Goal: Transaction & Acquisition: Book appointment/travel/reservation

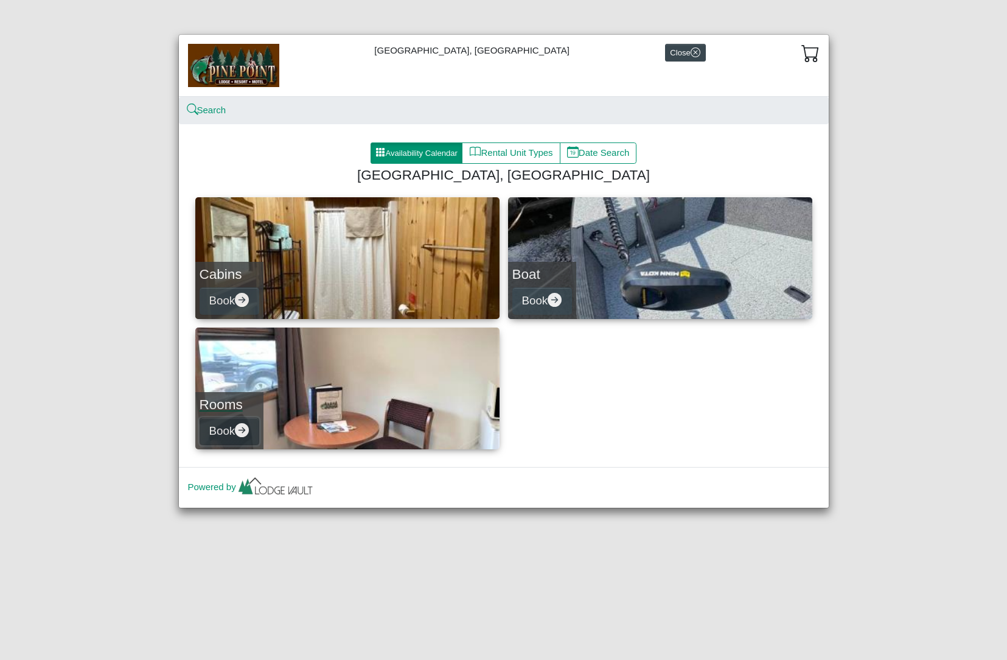
click at [224, 432] on button "Book" at bounding box center [230, 430] width 60 height 27
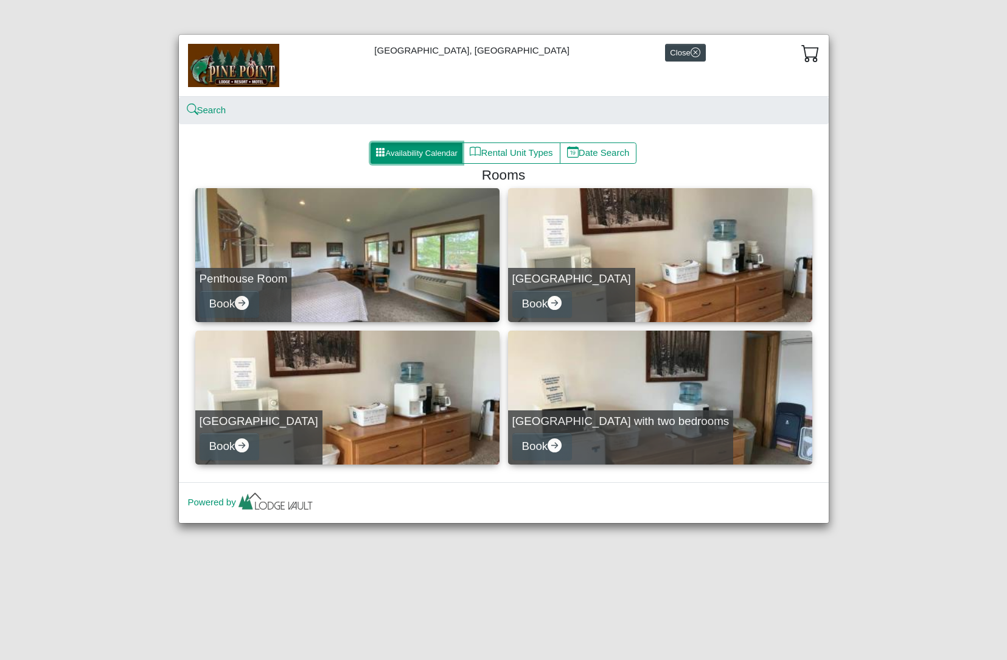
click at [431, 153] on button "Availability Calendar" at bounding box center [417, 153] width 92 height 22
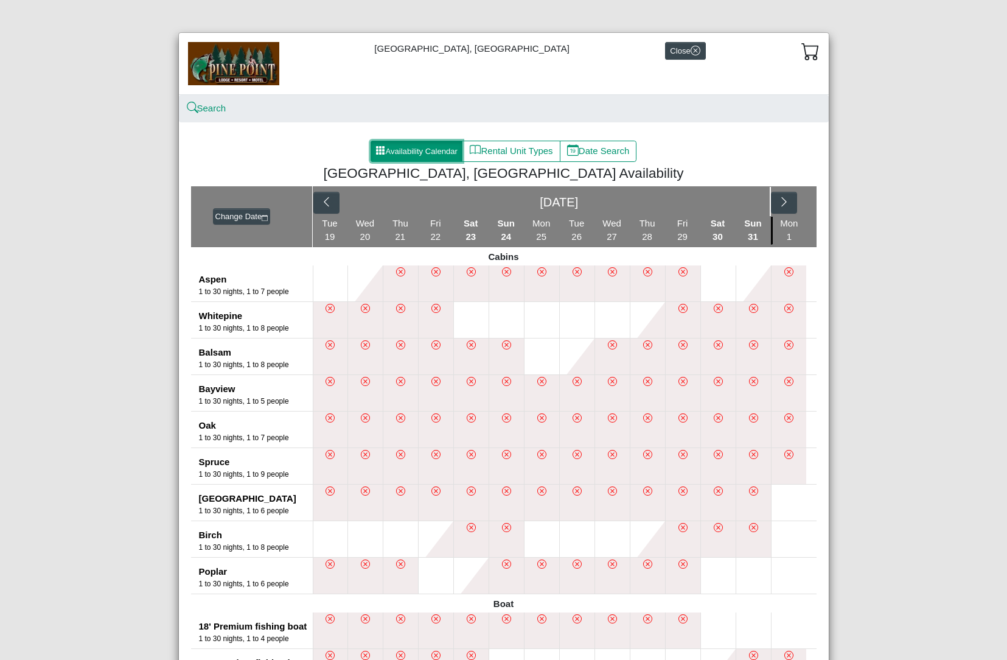
scroll to position [102, 0]
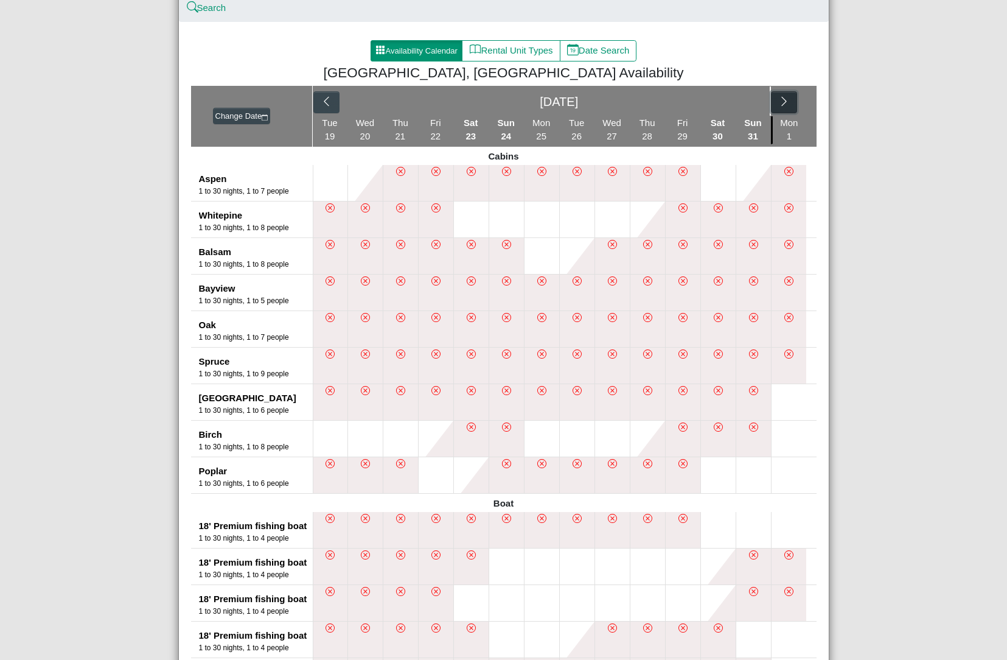
click at [785, 104] on icon "chevron right" at bounding box center [784, 102] width 12 height 12
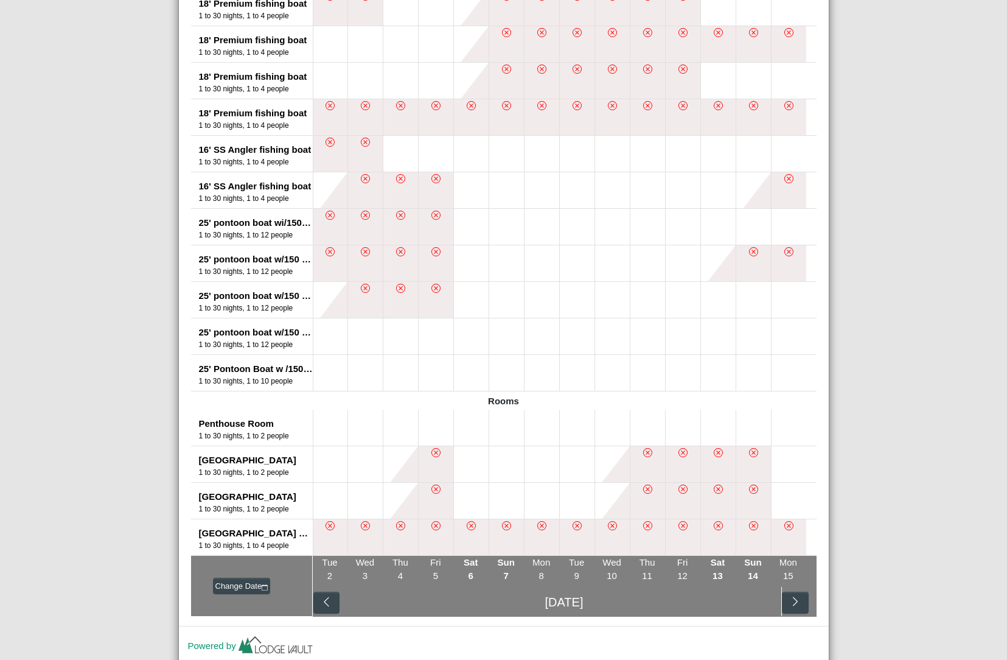
scroll to position [706, 0]
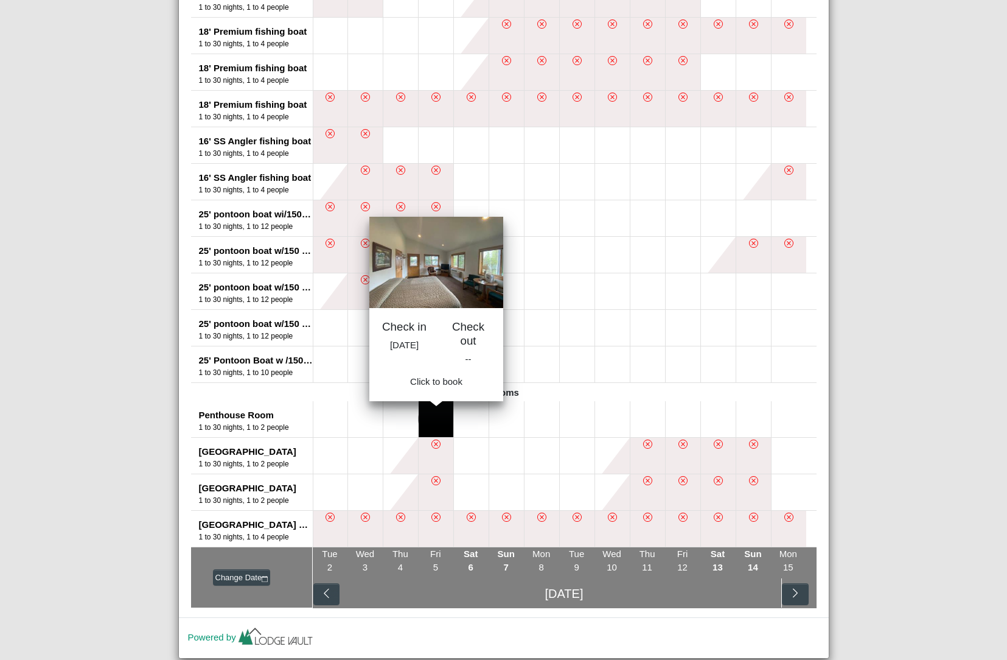
click at [431, 423] on button at bounding box center [436, 419] width 35 height 36
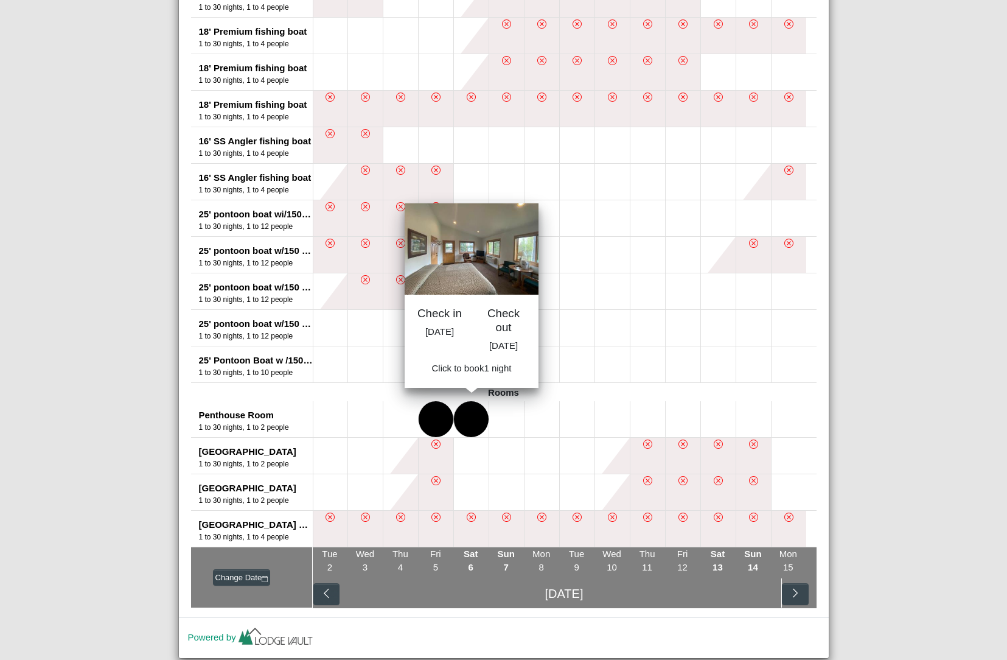
click at [463, 421] on button at bounding box center [471, 419] width 35 height 36
click at [466, 377] on span "Book 1 night" at bounding box center [471, 371] width 50 height 10
select select "*"
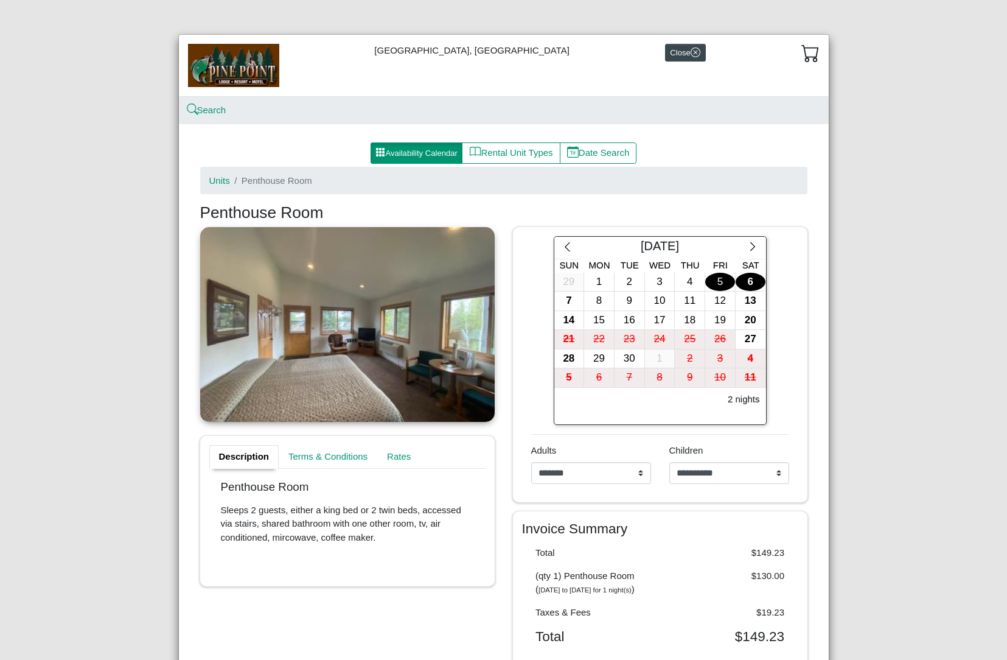
click at [249, 453] on link "Description" at bounding box center [244, 457] width 70 height 24
click at [541, 151] on button "Rental Unit Types" at bounding box center [511, 153] width 98 height 22
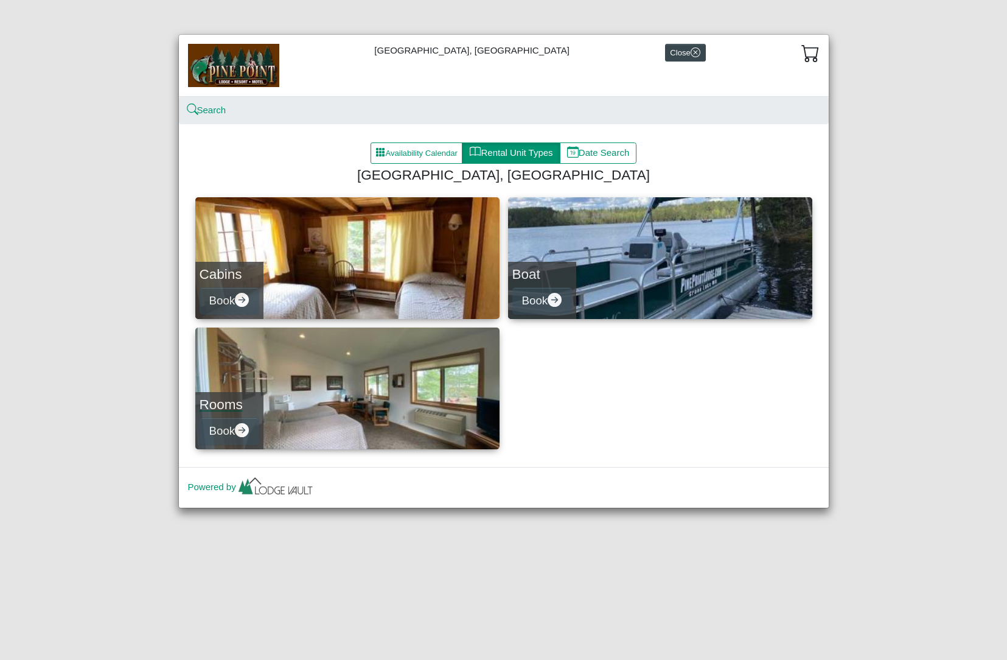
click at [397, 366] on link "Rooms Book" at bounding box center [347, 388] width 304 height 122
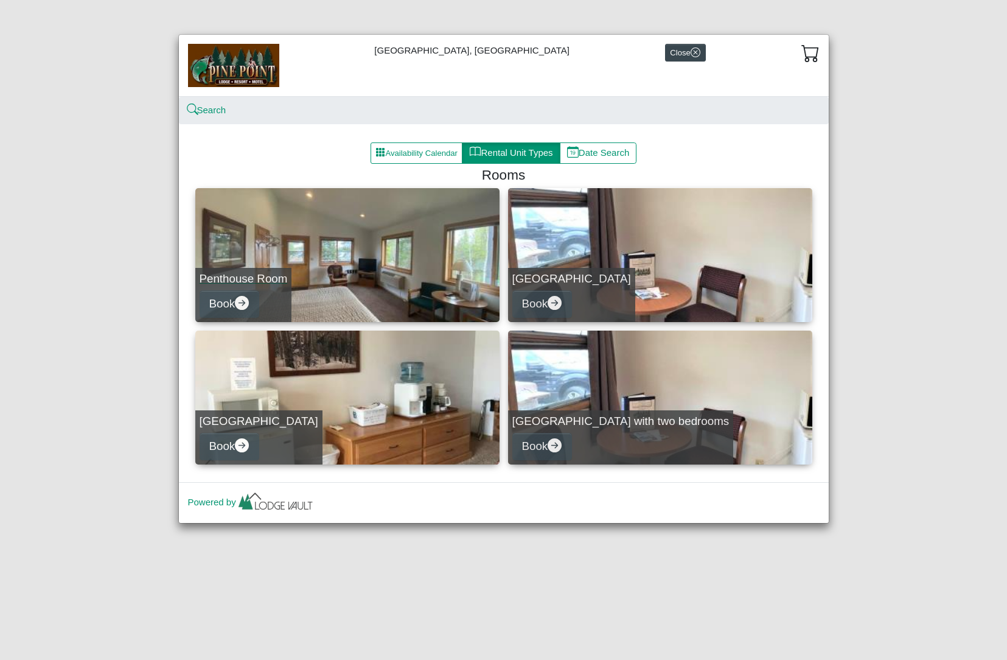
click at [281, 257] on link "Penthouse Room Book" at bounding box center [347, 255] width 304 height 134
select select "*"
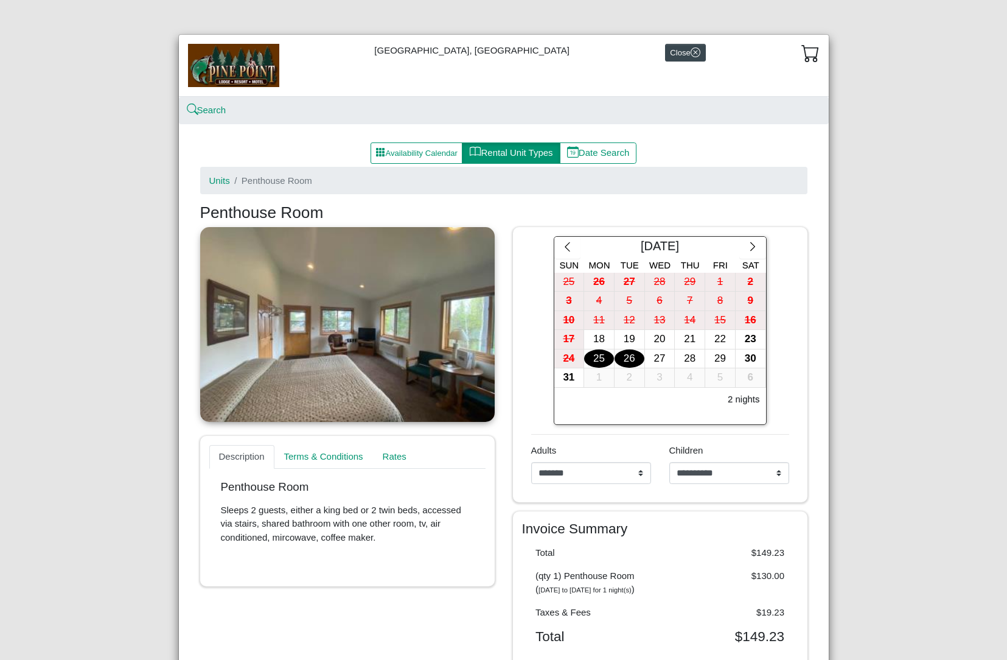
drag, startPoint x: 412, startPoint y: 302, endPoint x: 297, endPoint y: 285, distance: 116.2
click at [297, 285] on link at bounding box center [347, 324] width 294 height 195
click at [741, 248] on button "button" at bounding box center [752, 248] width 26 height 22
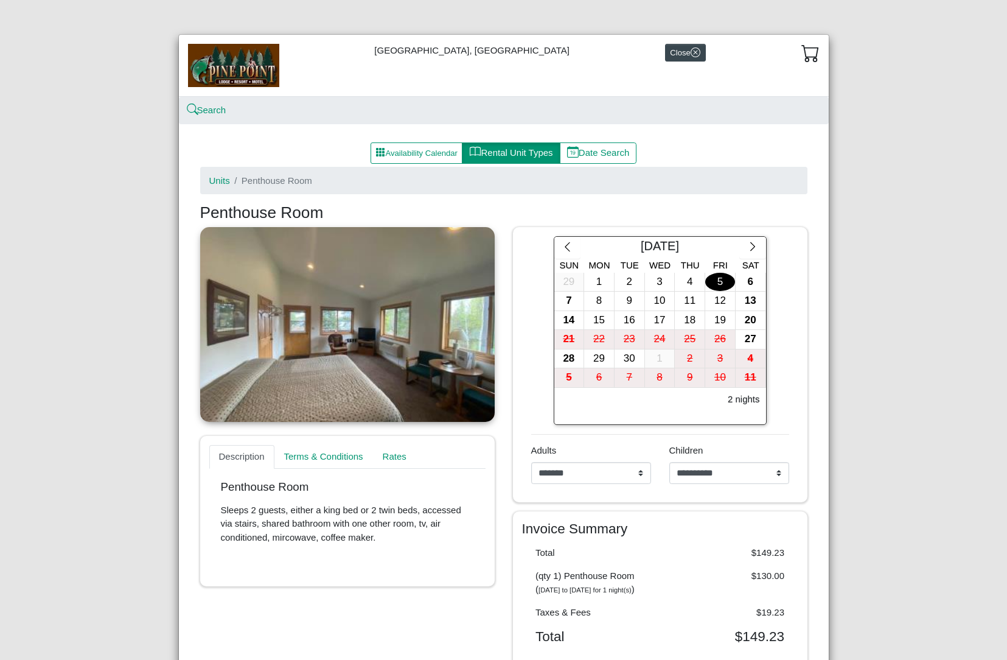
click at [715, 282] on div "5" at bounding box center [720, 282] width 30 height 19
click at [744, 280] on div "6" at bounding box center [751, 282] width 30 height 19
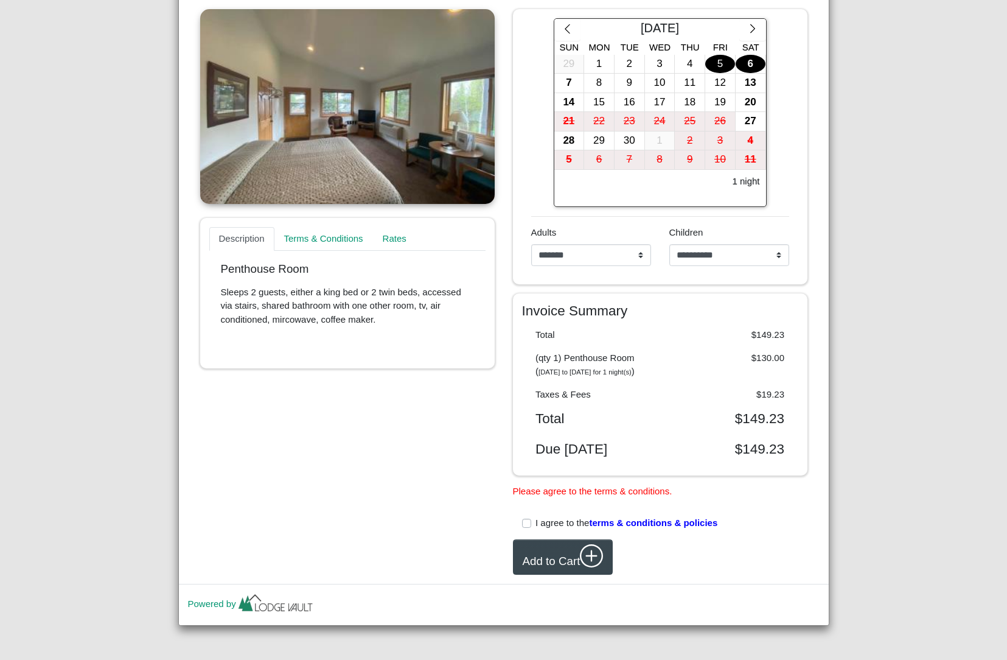
scroll to position [231, 0]
click at [335, 227] on link "Terms & Conditions" at bounding box center [326, 239] width 105 height 24
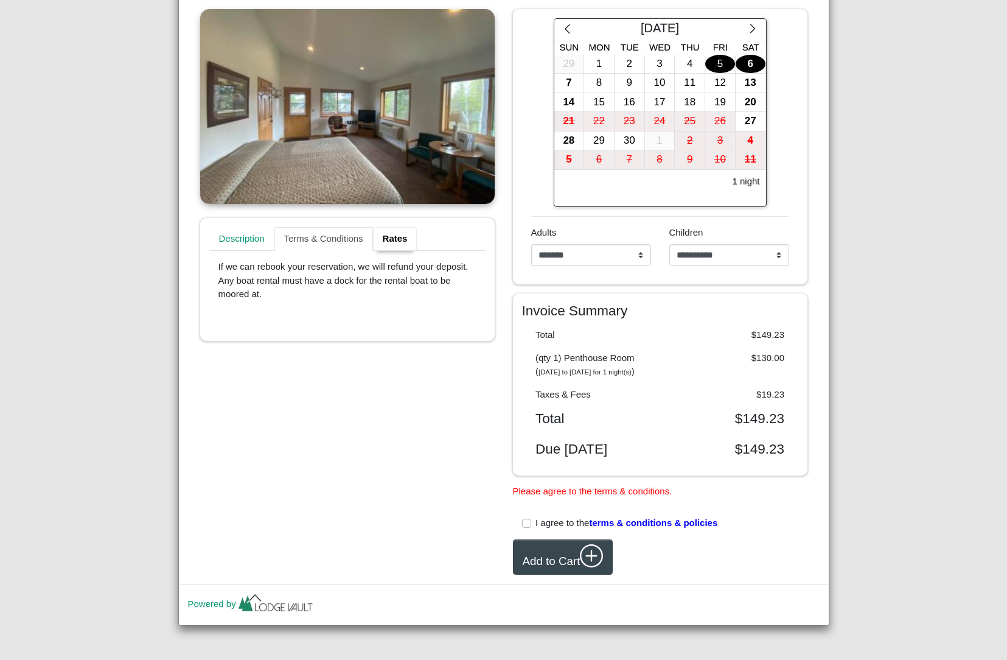
click at [411, 227] on link "Rates" at bounding box center [395, 239] width 44 height 24
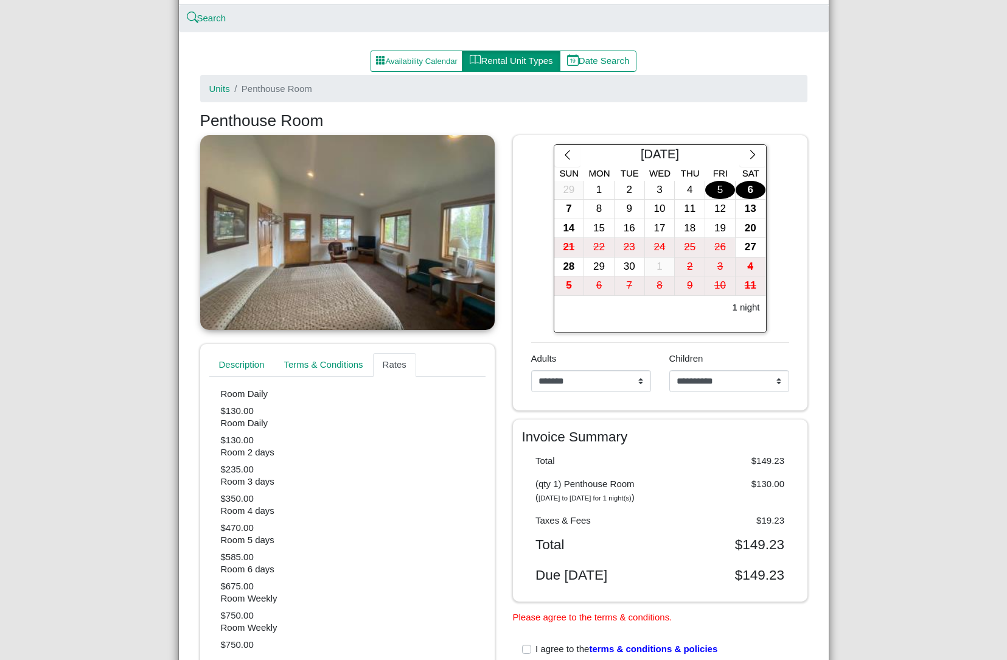
scroll to position [0, 0]
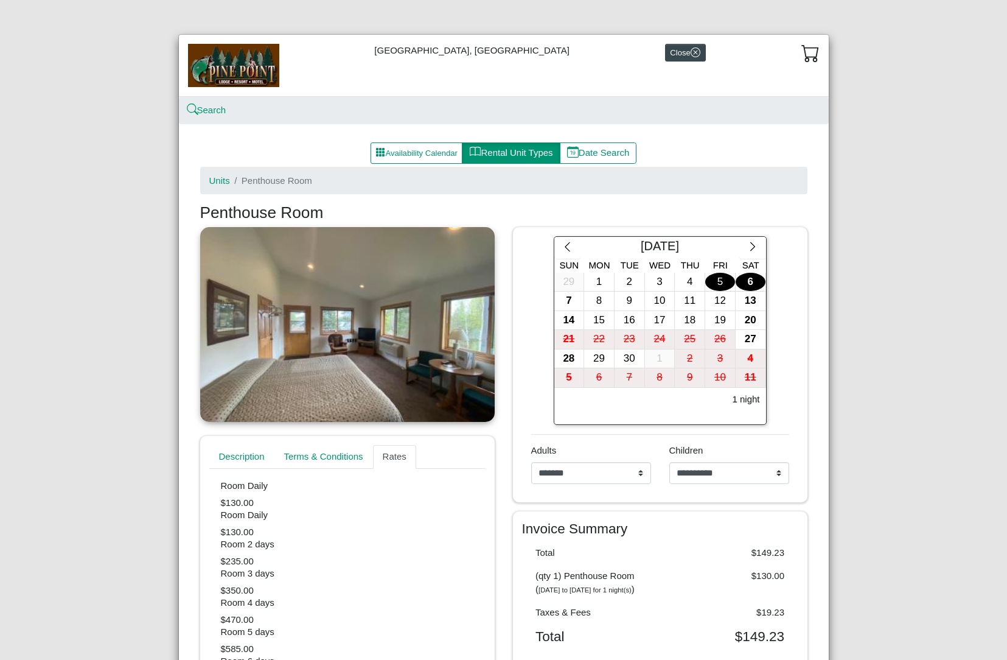
click at [230, 69] on img at bounding box center [233, 65] width 91 height 43
click at [392, 152] on button "Availability Calendar" at bounding box center [417, 153] width 92 height 22
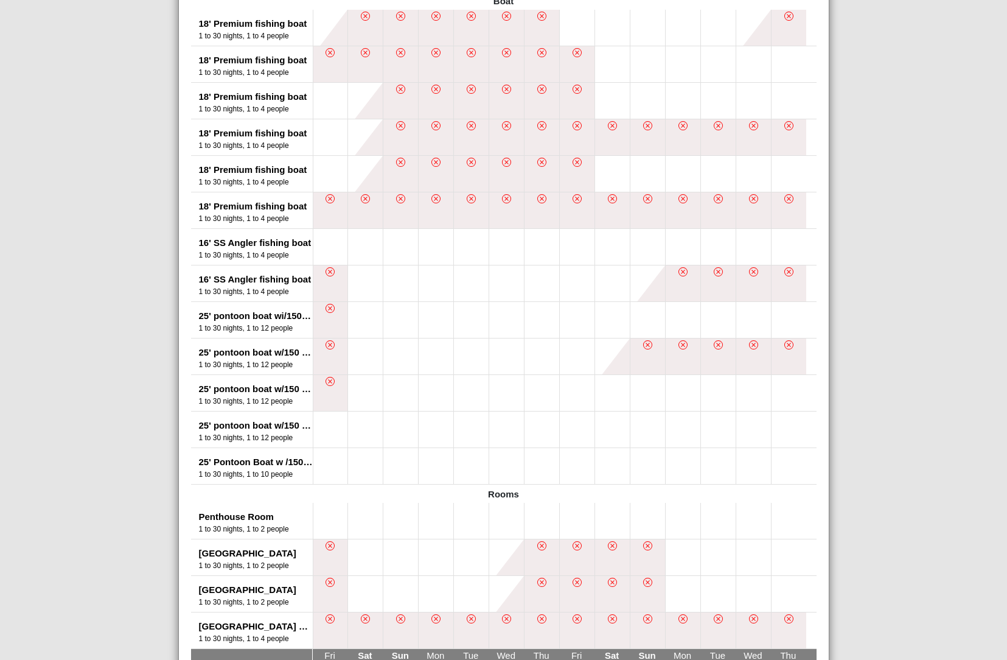
scroll to position [716, 0]
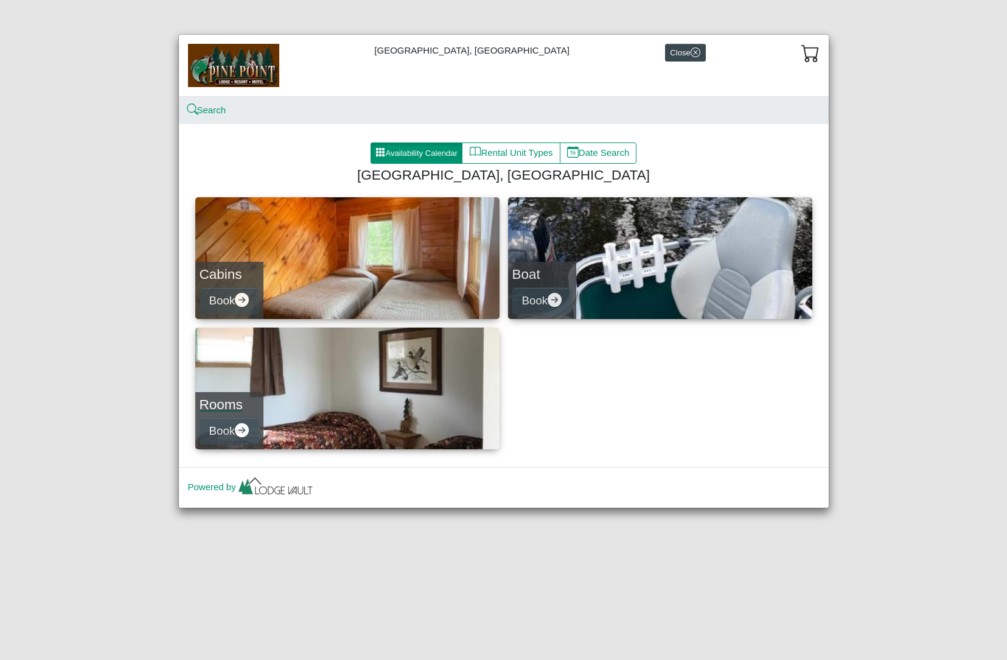
click at [275, 389] on link "Rooms Book" at bounding box center [347, 388] width 304 height 122
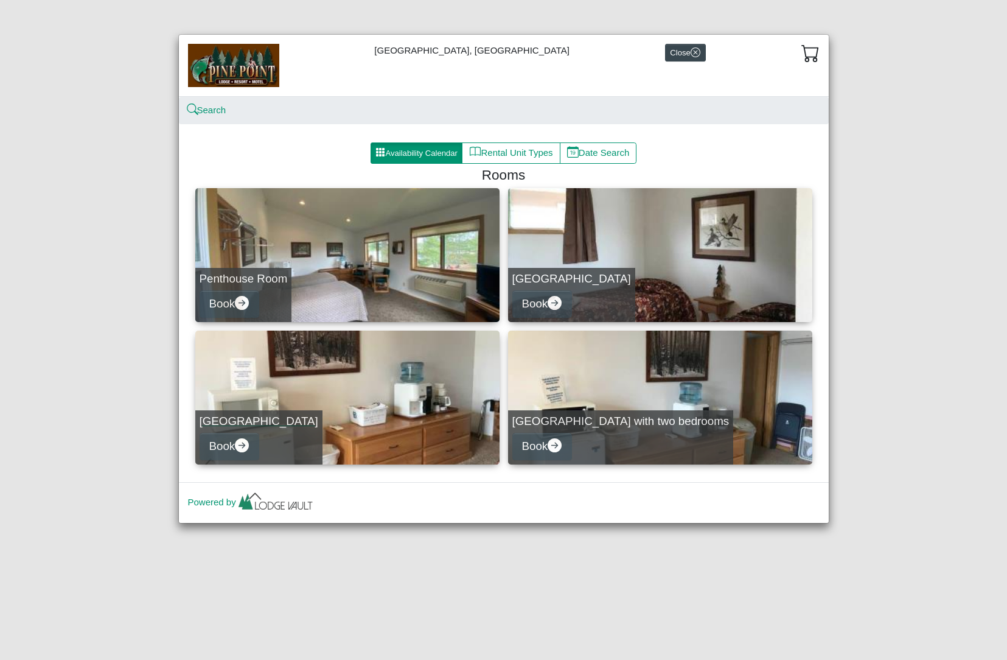
click at [259, 425] on h5 "[GEOGRAPHIC_DATA]" at bounding box center [259, 421] width 119 height 14
select select "*"
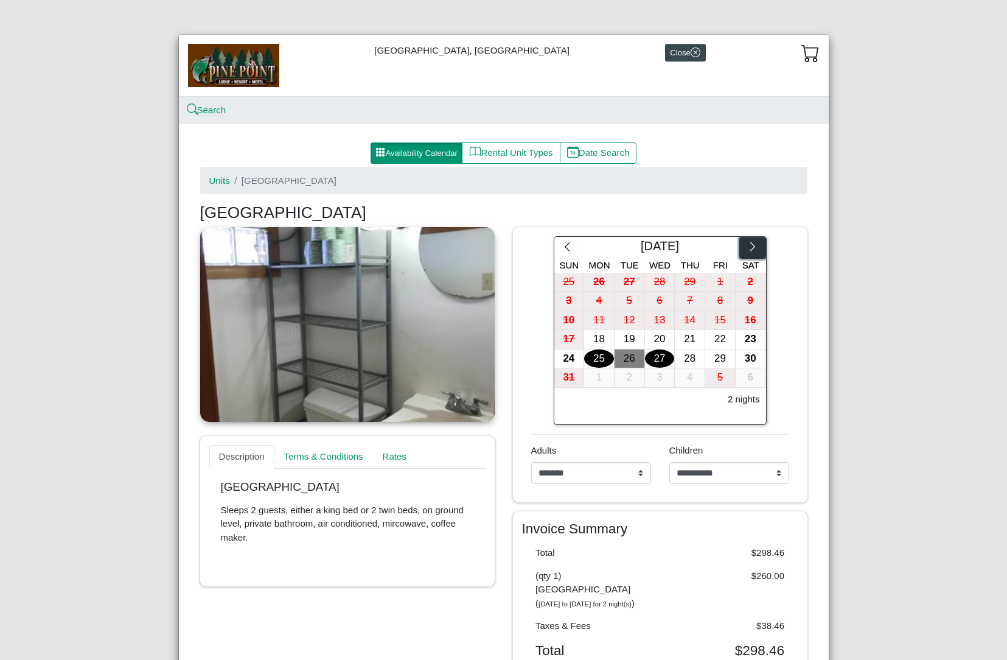
click at [750, 248] on icon "chevron right" at bounding box center [753, 247] width 12 height 12
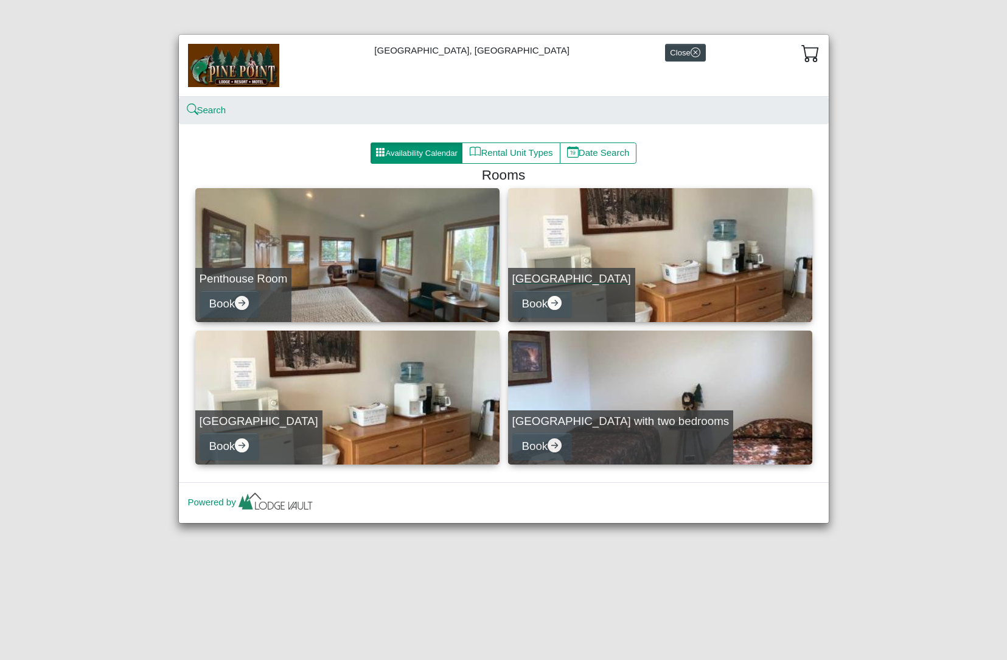
click at [590, 252] on link "Lakeview Room Book" at bounding box center [660, 255] width 304 height 134
select select "*"
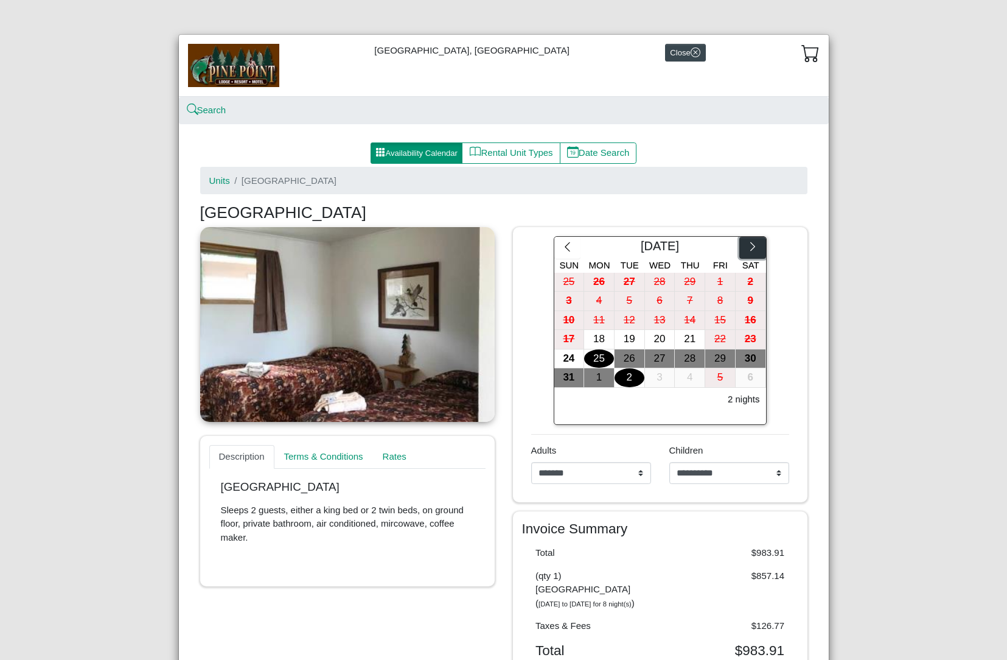
click at [747, 252] on icon "chevron right" at bounding box center [753, 247] width 12 height 12
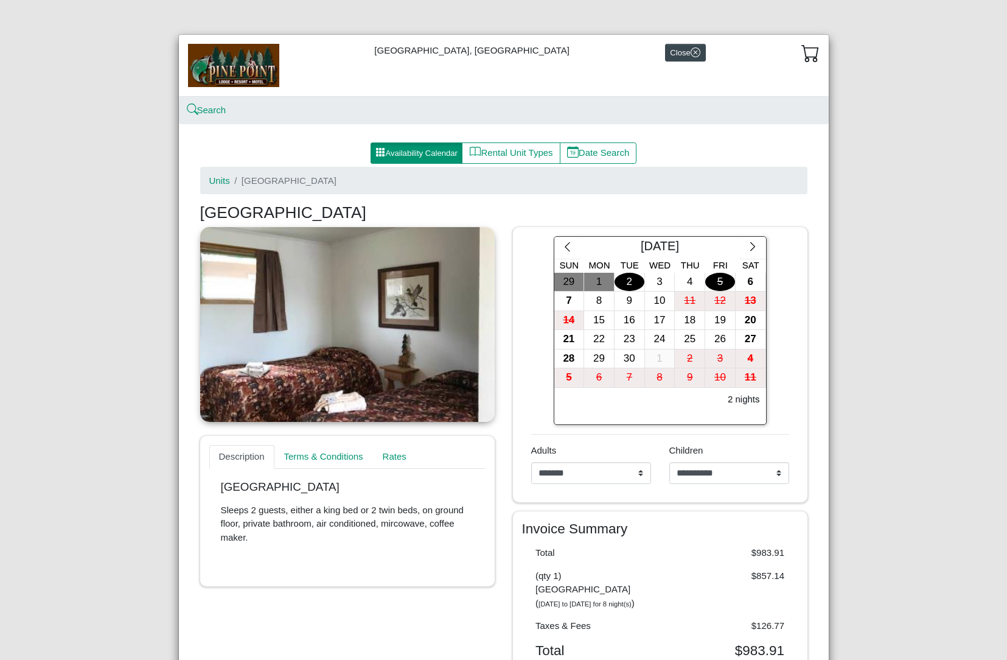
click at [723, 284] on div "5" at bounding box center [720, 282] width 30 height 19
click at [747, 281] on div "6" at bounding box center [751, 282] width 30 height 19
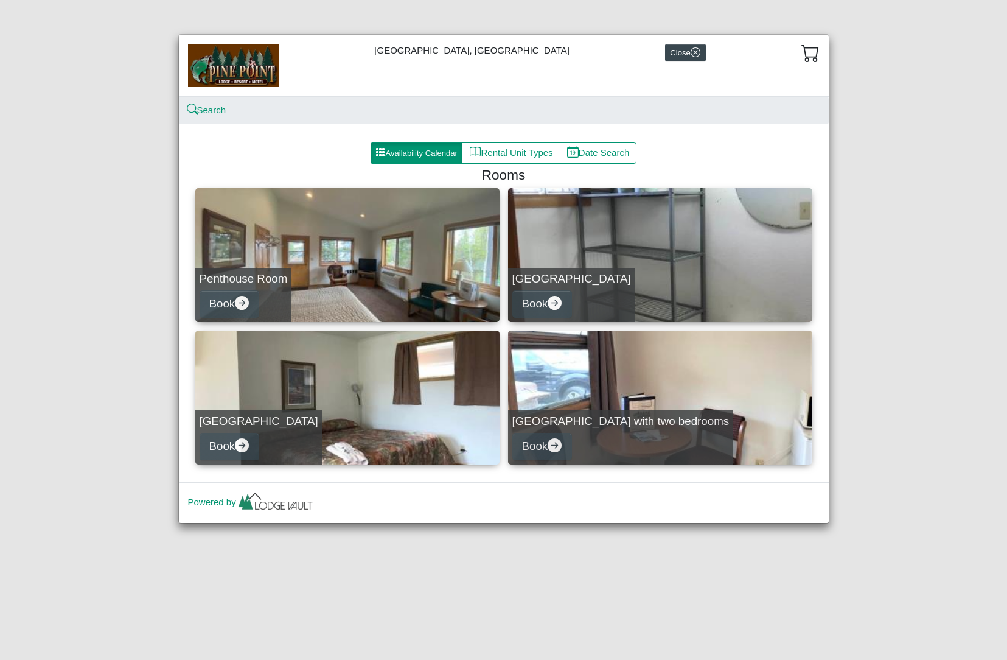
click at [579, 386] on link "Lakeview Room with two bedrooms Book" at bounding box center [660, 397] width 304 height 134
select select "*"
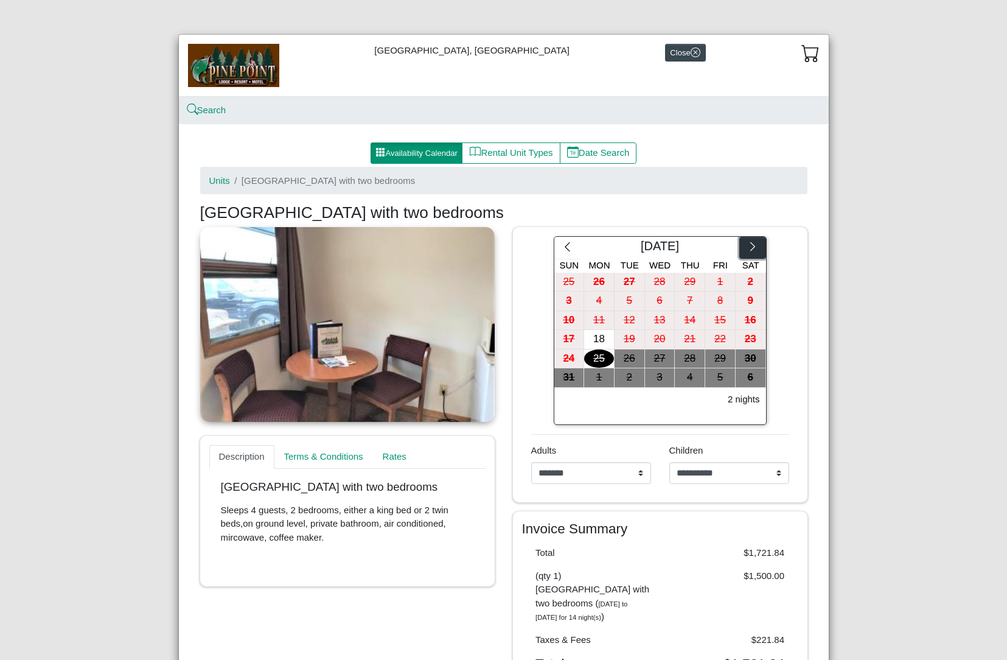
click at [753, 248] on icon "chevron right" at bounding box center [753, 247] width 12 height 12
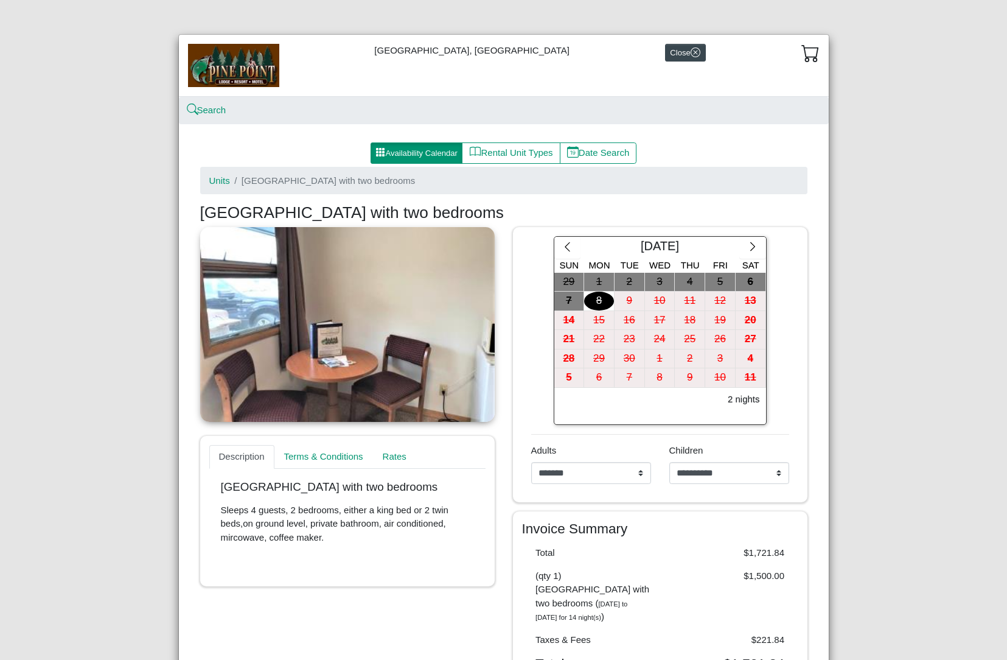
click at [802, 290] on div "**********" at bounding box center [660, 364] width 294 height 275
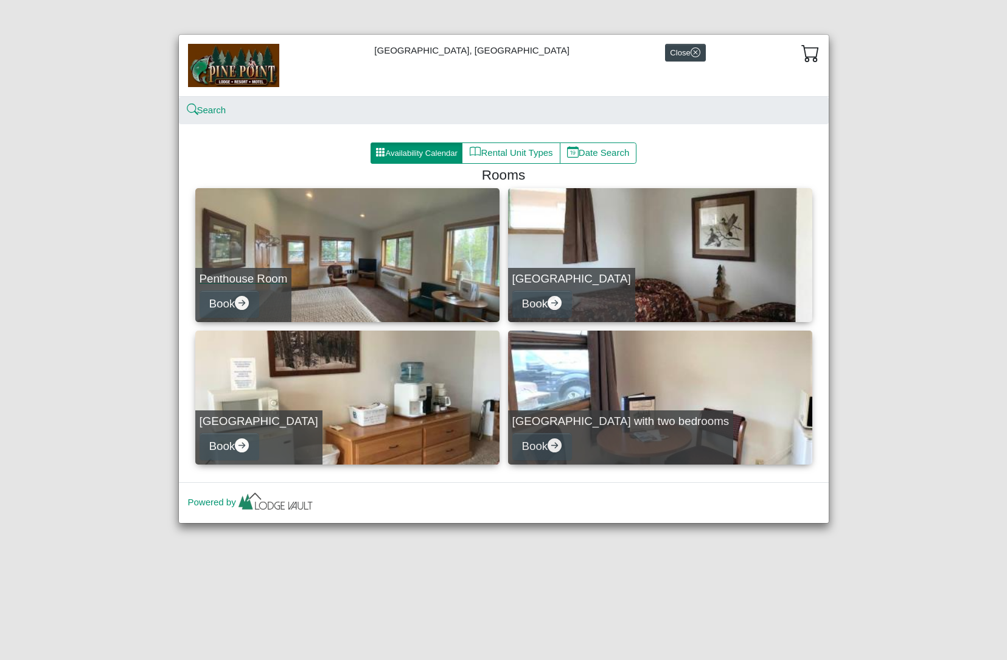
click at [331, 247] on link "Penthouse Room Book" at bounding box center [347, 255] width 304 height 134
select select "*"
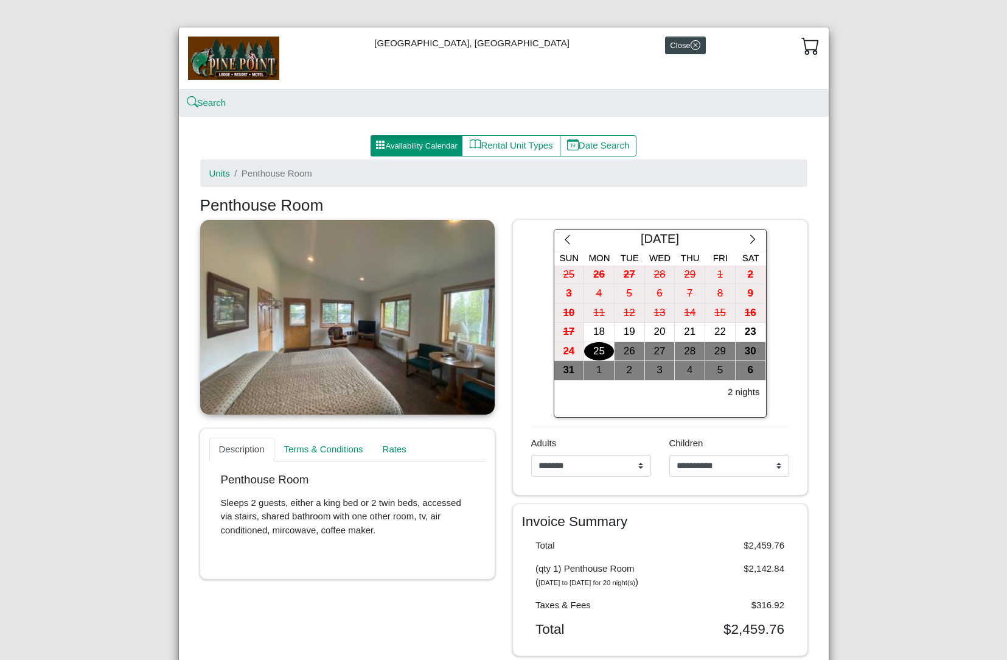
scroll to position [30, 0]
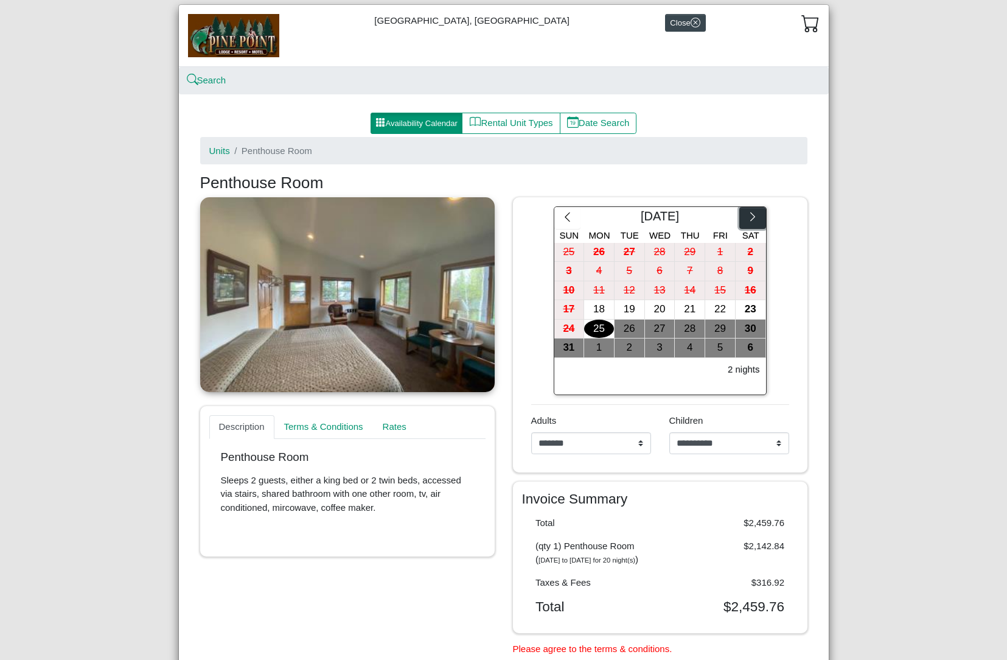
click at [750, 217] on icon "chevron right" at bounding box center [752, 216] width 5 height 9
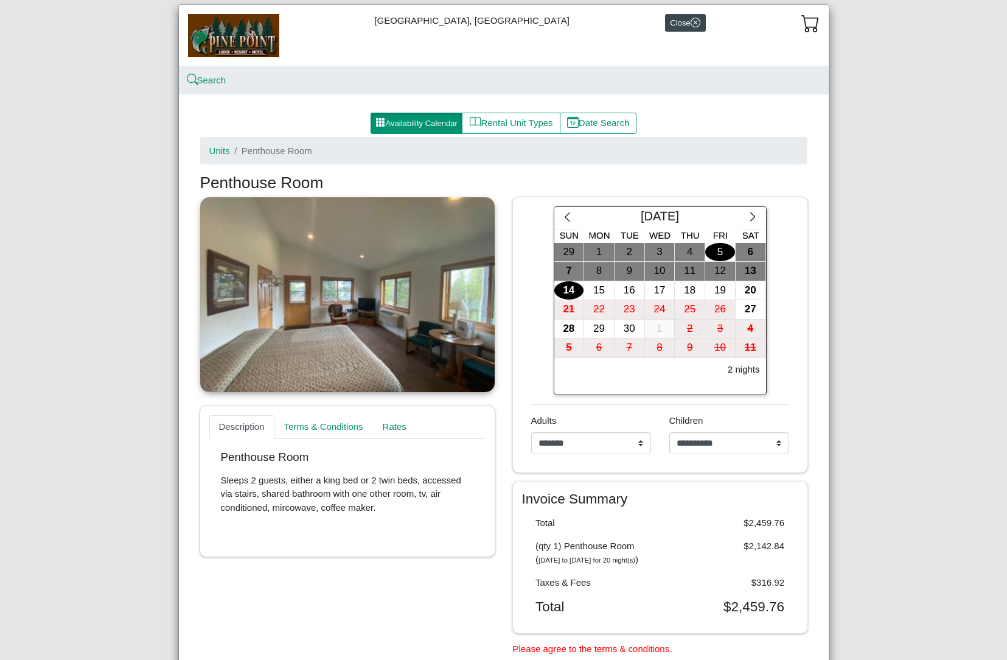
click at [712, 249] on div "5" at bounding box center [720, 252] width 30 height 19
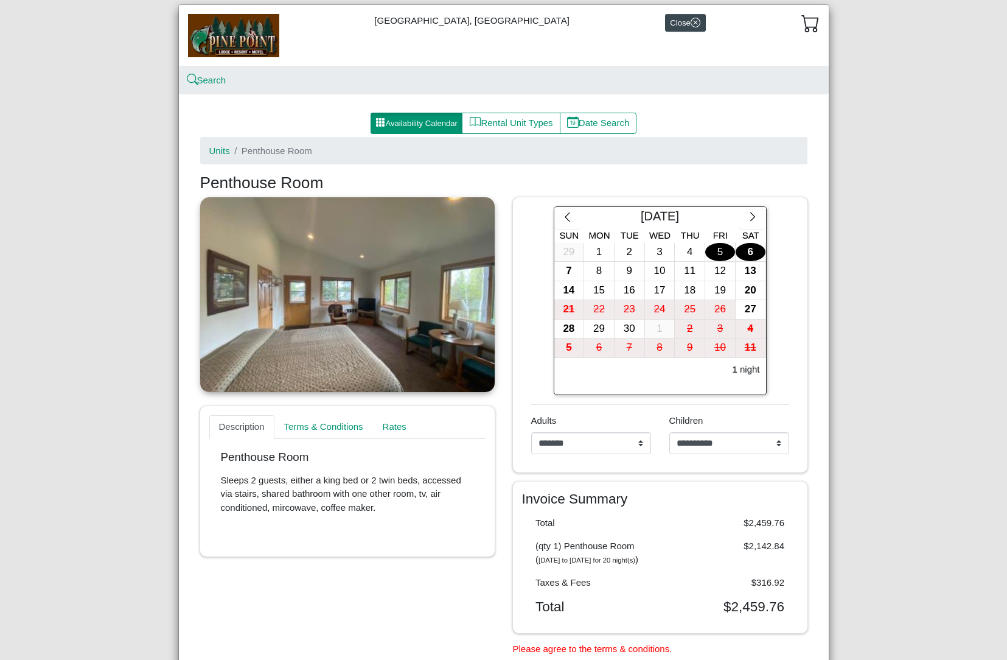
click at [745, 249] on div "6" at bounding box center [751, 252] width 30 height 19
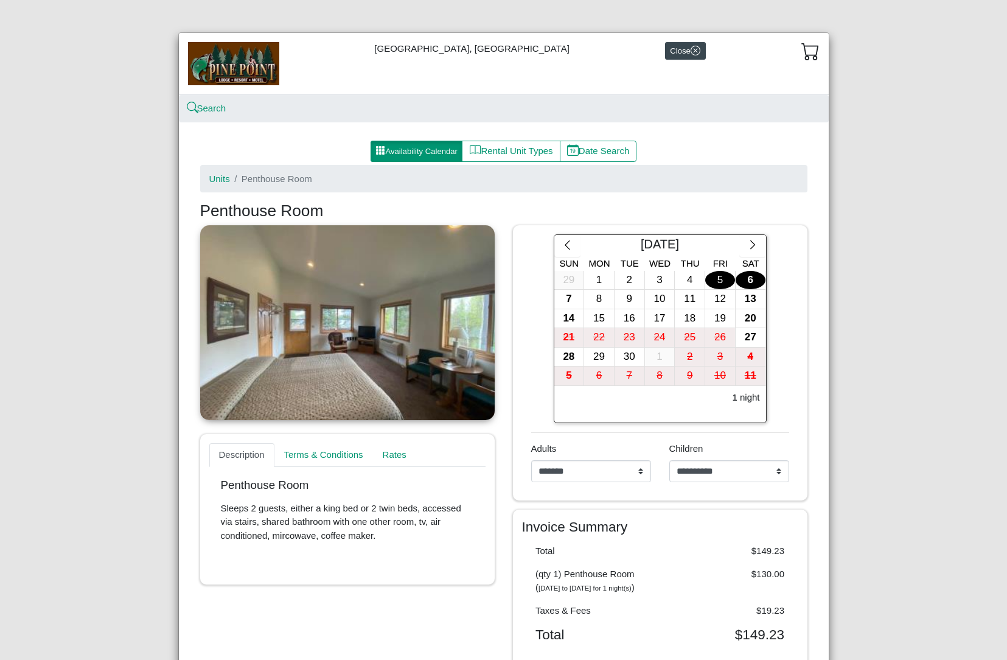
scroll to position [0, 0]
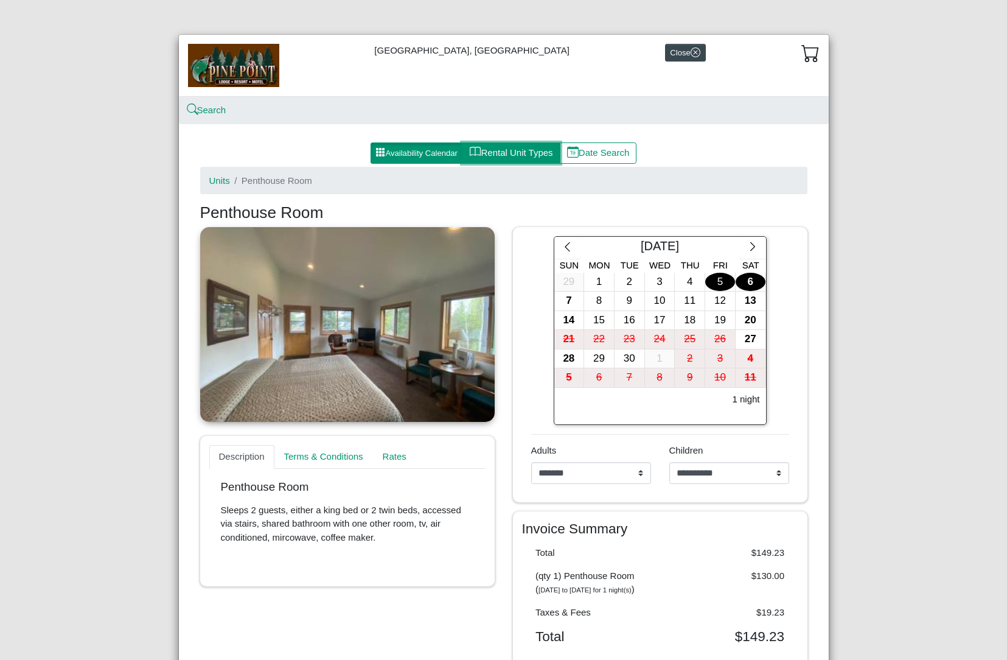
click at [533, 152] on button "Rental Unit Types" at bounding box center [511, 153] width 98 height 22
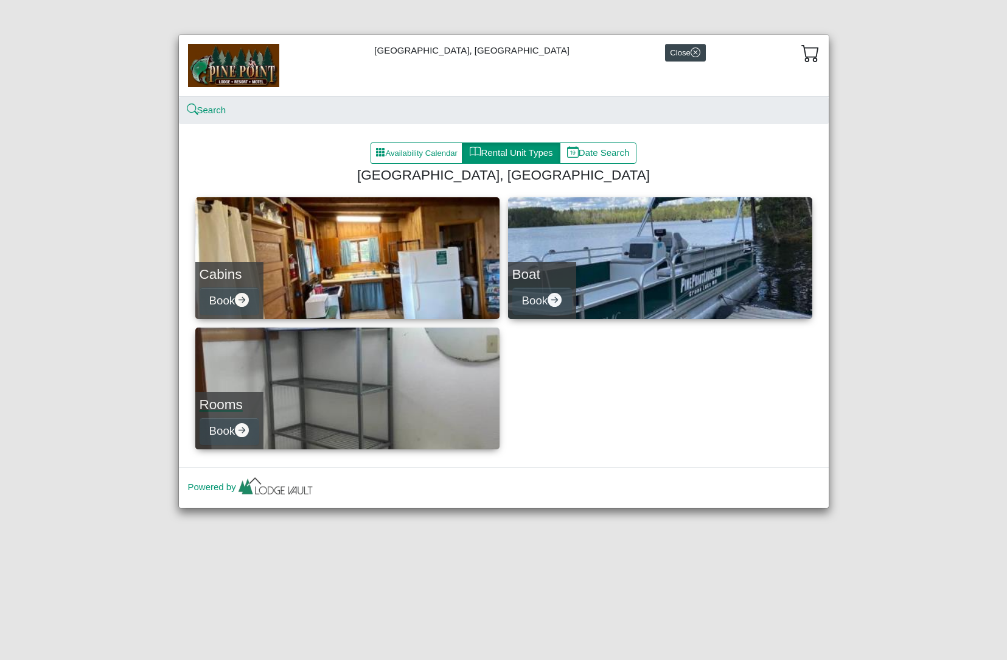
click at [391, 383] on link "Rooms Book" at bounding box center [347, 388] width 304 height 122
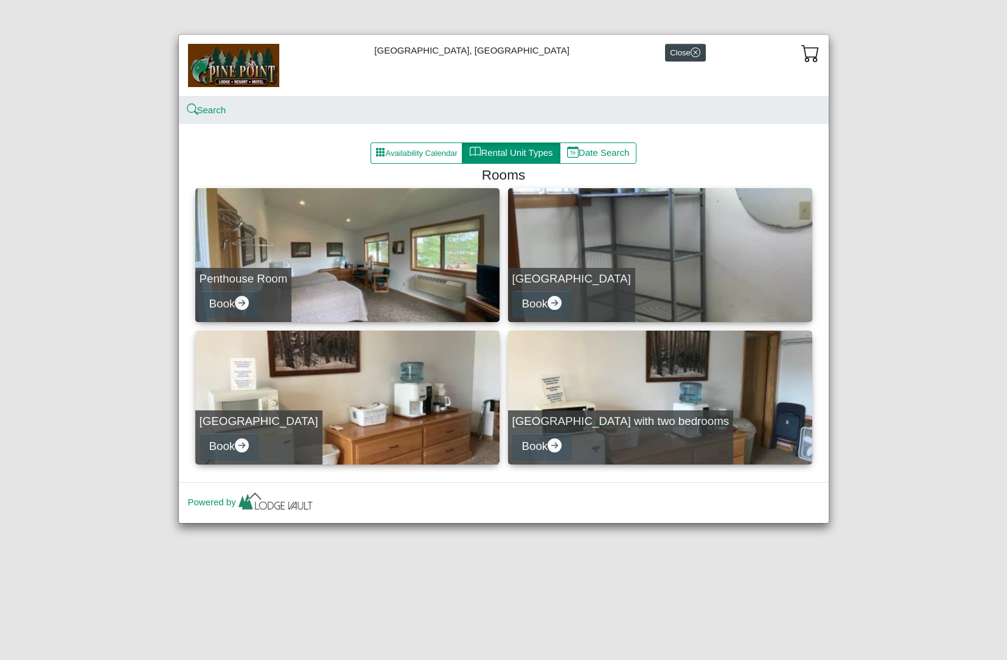
click at [634, 400] on link "Lakeview Room with two bedrooms Book" at bounding box center [660, 397] width 304 height 134
select select "*"
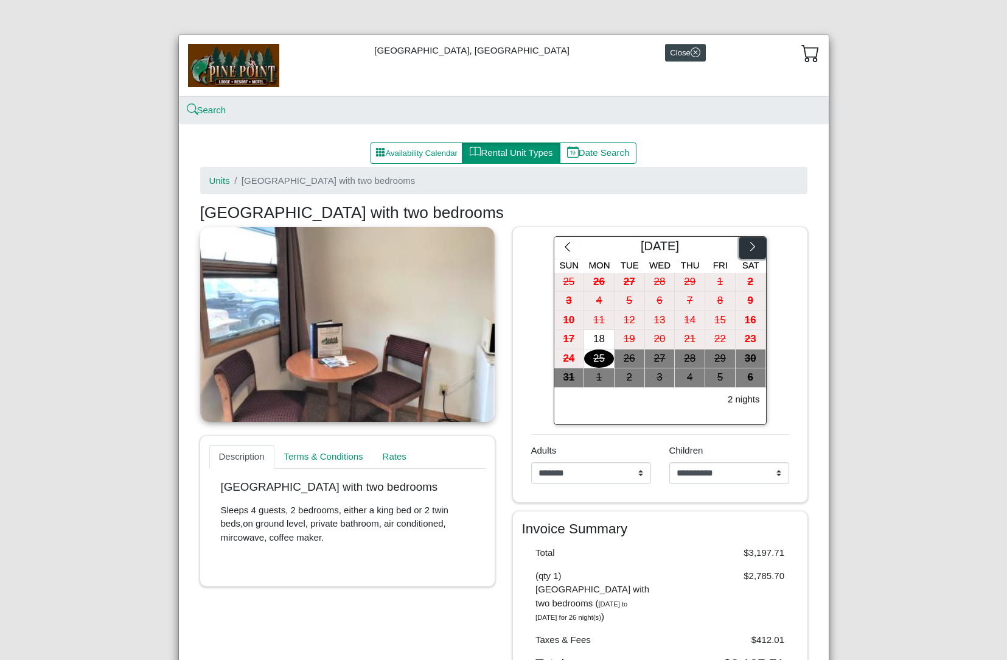
click at [747, 254] on button "button" at bounding box center [752, 248] width 26 height 22
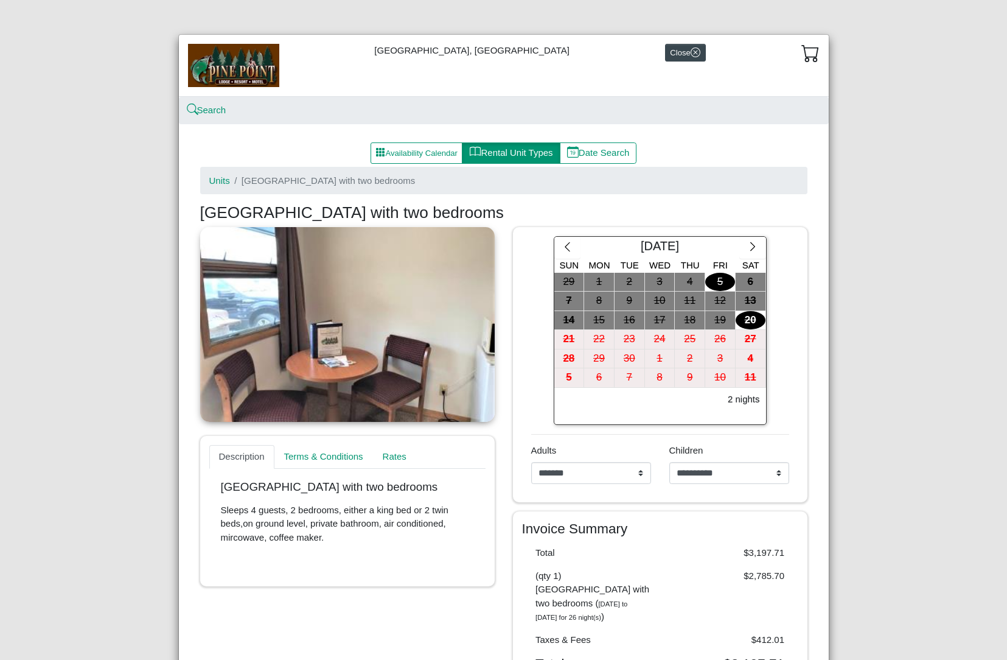
click at [709, 287] on div "5" at bounding box center [720, 282] width 30 height 19
click at [746, 281] on div "6" at bounding box center [751, 282] width 30 height 19
click at [786, 259] on div "September 2025 Sun Mon Tue Wed Thu Fri Sat 29 1 2 3 4 5 6 7 8 9 10 11 12 13 14 …" at bounding box center [660, 330] width 276 height 189
click at [563, 251] on icon "chevron left" at bounding box center [568, 247] width 12 height 12
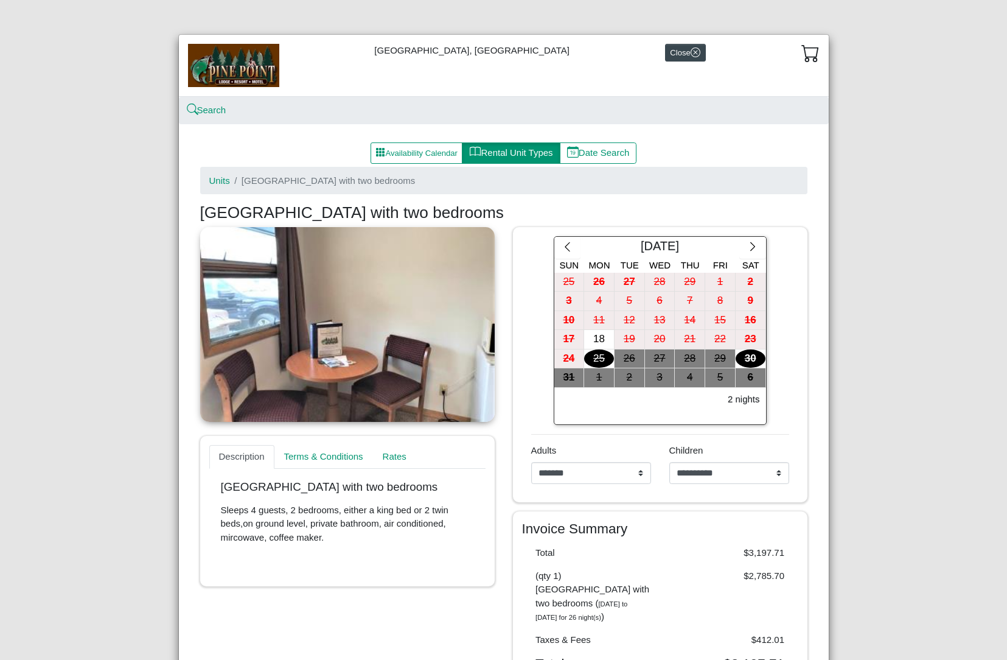
click at [736, 361] on div "30" at bounding box center [751, 358] width 30 height 19
click at [675, 340] on div "21" at bounding box center [690, 339] width 30 height 19
click at [586, 338] on div "18" at bounding box center [599, 339] width 30 height 19
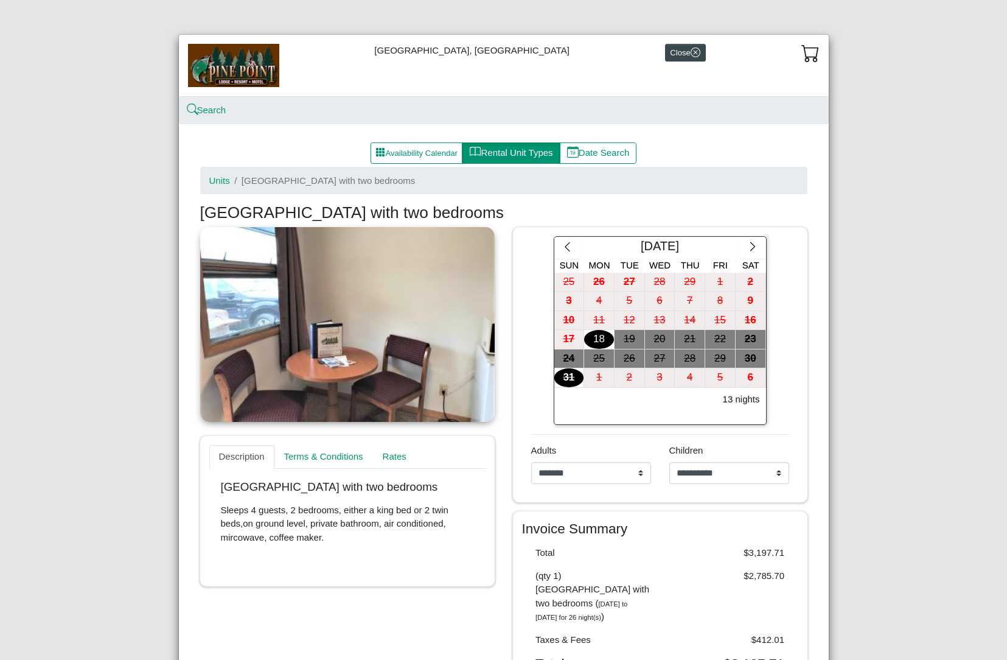
click at [785, 353] on div "August 2025 Sun Mon Tue Wed Thu Fri Sat 25 26 27 28 29 1 2 3 4 5 6 7 8 9 10 11 …" at bounding box center [660, 330] width 276 height 189
click at [402, 151] on button "Availability Calendar" at bounding box center [417, 153] width 92 height 22
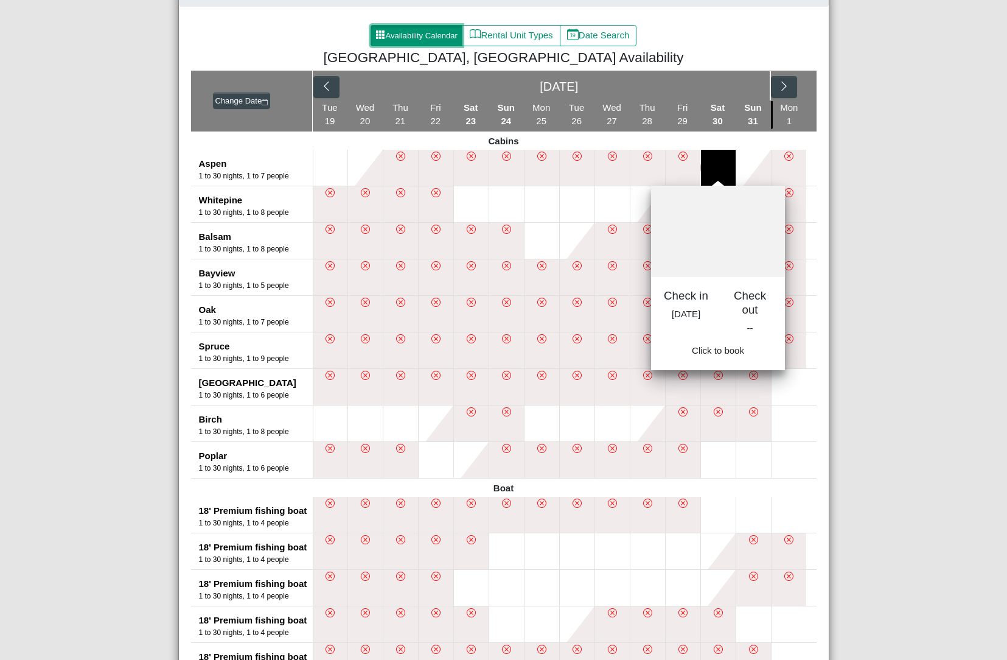
scroll to position [118, 0]
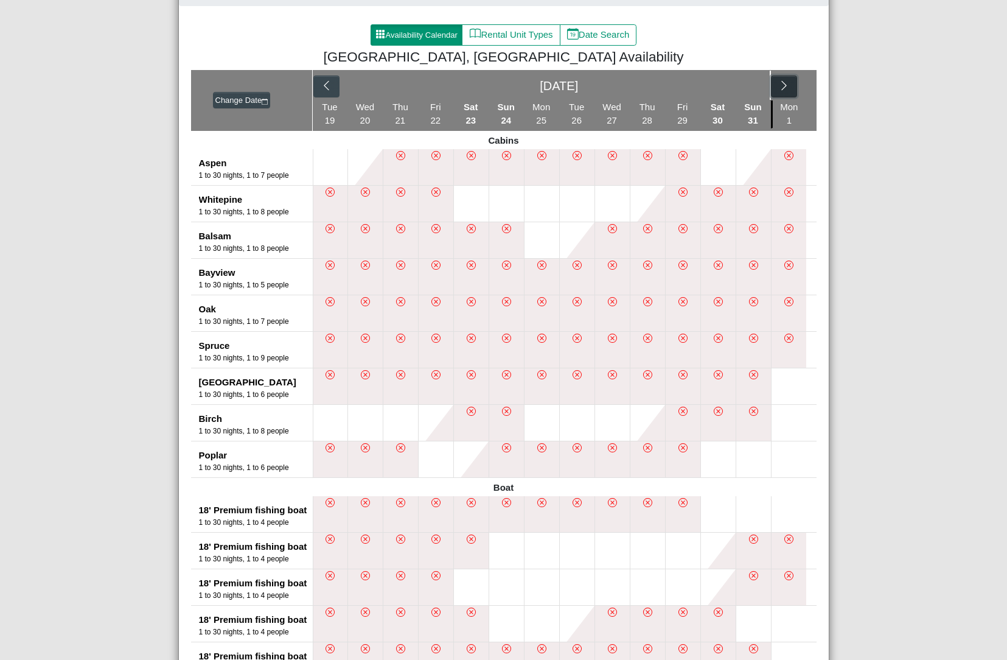
click at [782, 85] on icon "chevron right" at bounding box center [784, 85] width 5 height 9
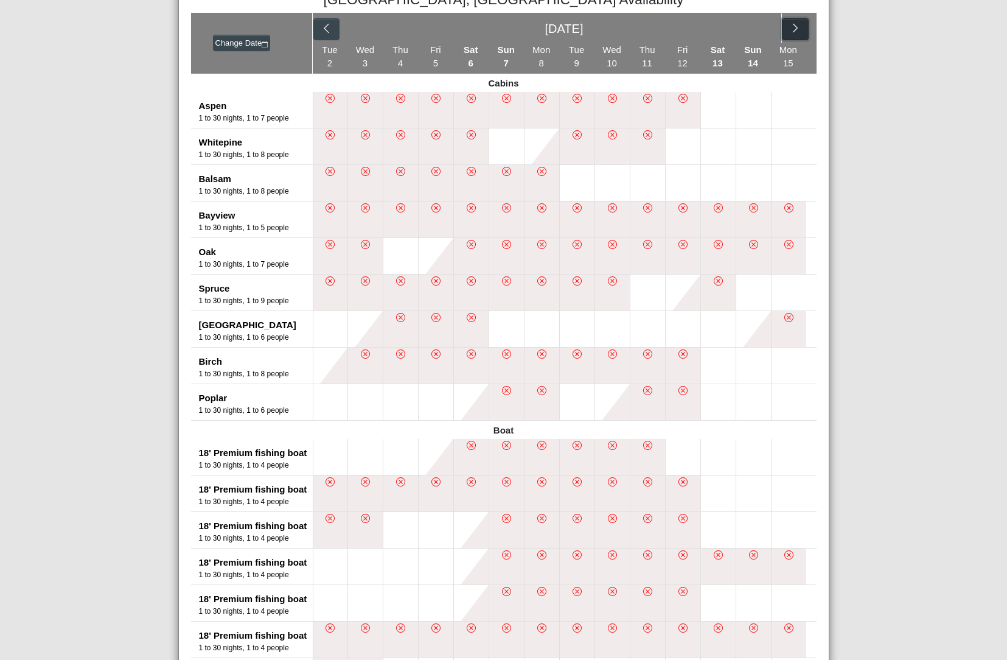
scroll to position [177, 0]
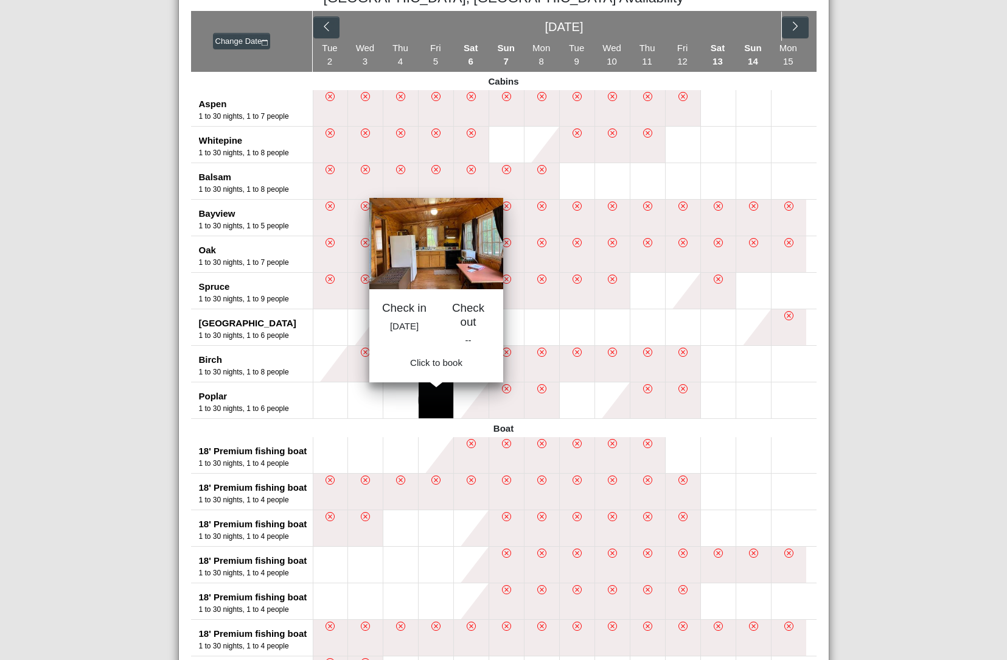
click at [428, 402] on button at bounding box center [436, 400] width 35 height 36
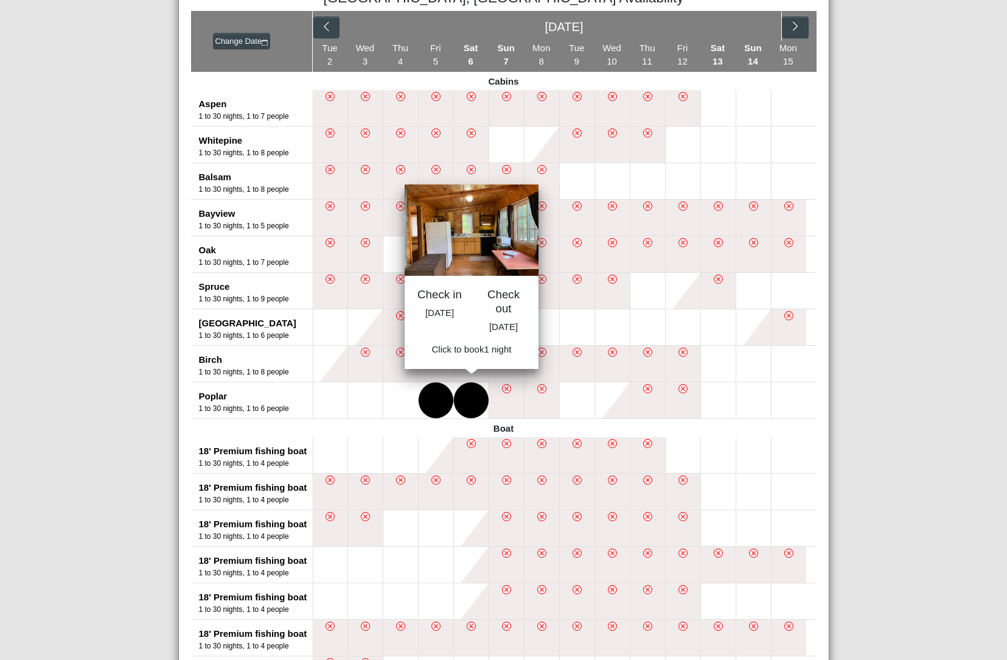
click at [458, 398] on button at bounding box center [471, 400] width 35 height 36
click at [461, 358] on span "Book 1 night" at bounding box center [471, 352] width 50 height 10
select select "*"
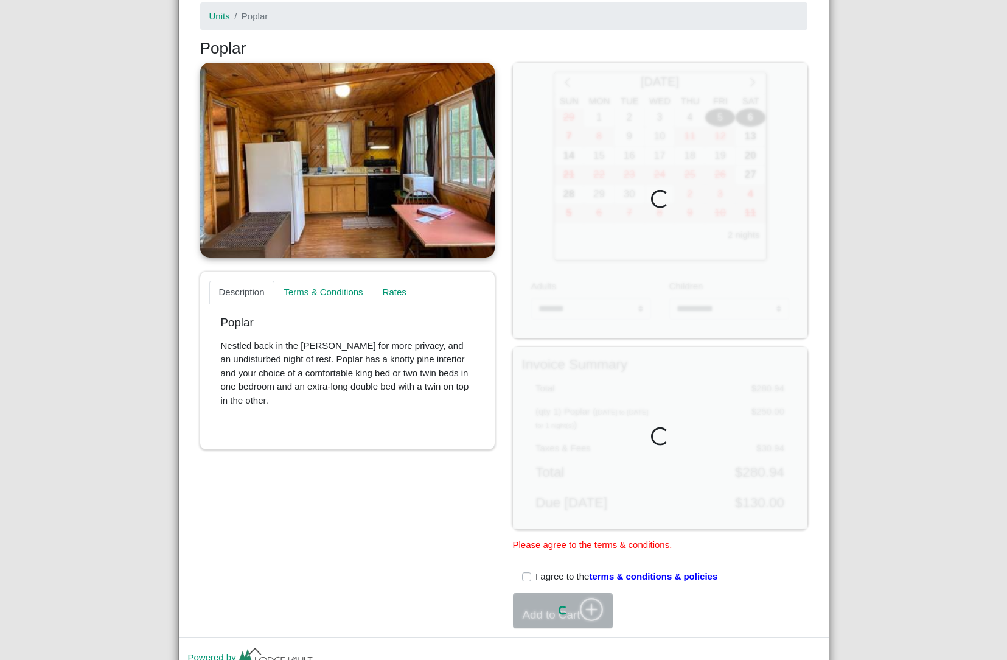
scroll to position [177, 0]
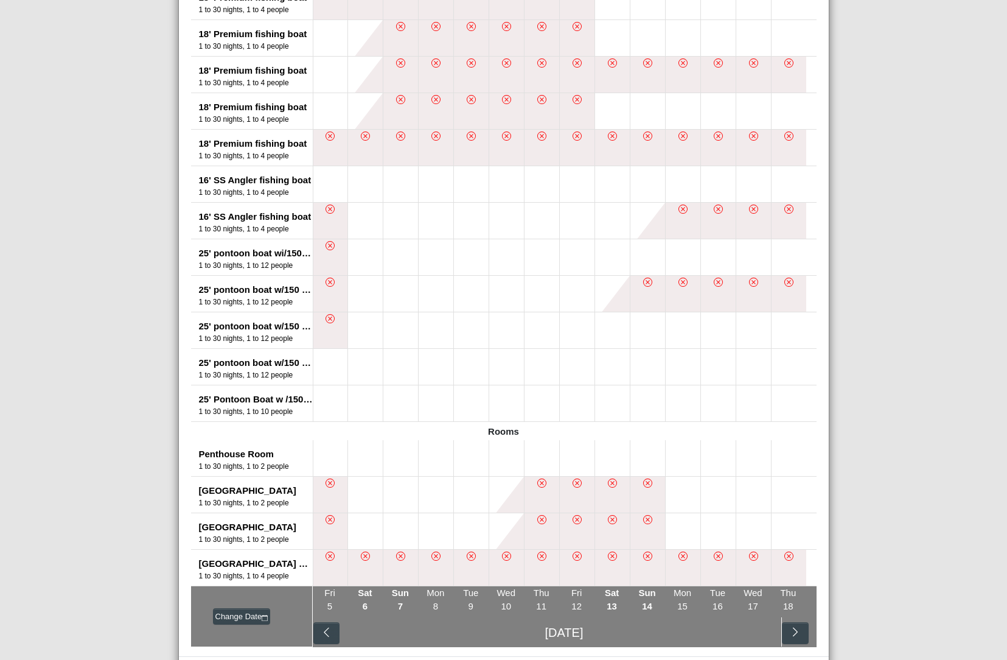
scroll to position [260, 0]
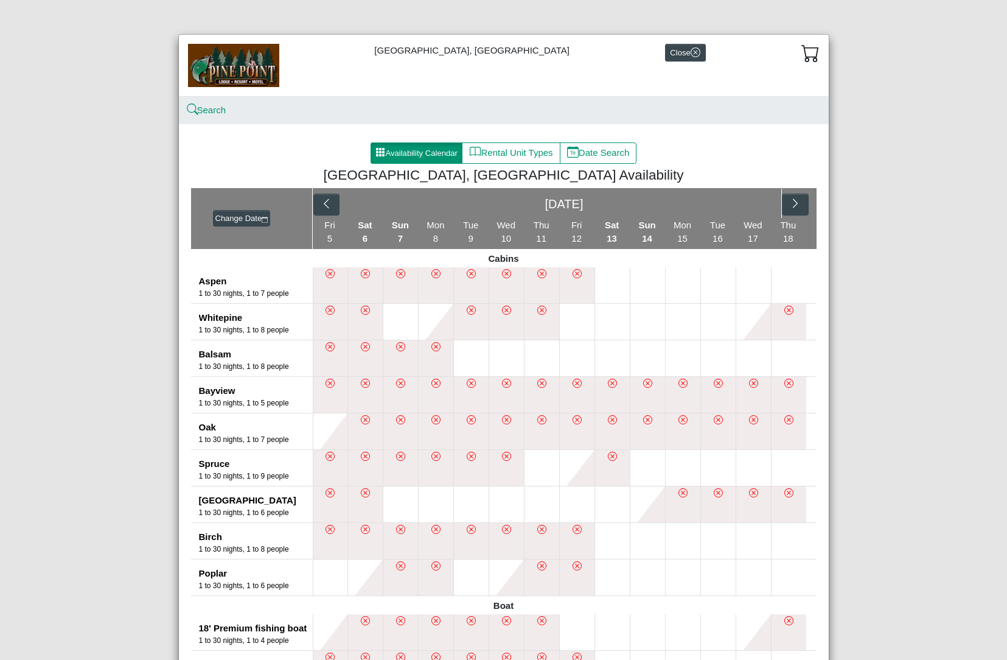
scroll to position [739, 0]
